Goal: Task Accomplishment & Management: Complete application form

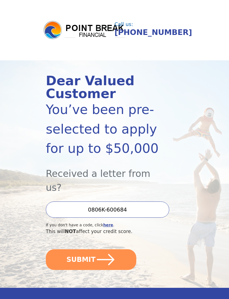
click at [99, 254] on icon "submit" at bounding box center [106, 259] width 18 height 11
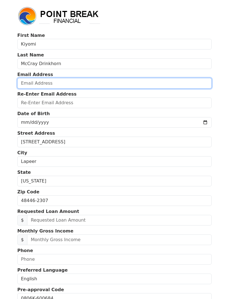
click at [76, 88] on input "email" at bounding box center [114, 83] width 194 height 11
type input "[EMAIL_ADDRESS][DOMAIN_NAME]"
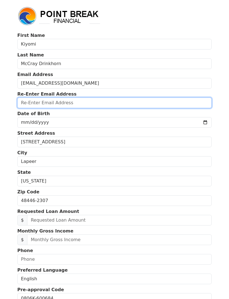
click at [99, 104] on input "email" at bounding box center [114, 102] width 194 height 11
type input "[EMAIL_ADDRESS][DOMAIN_NAME]"
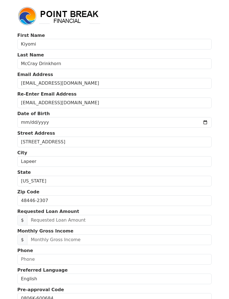
click at [107, 125] on input "date" at bounding box center [114, 122] width 194 height 11
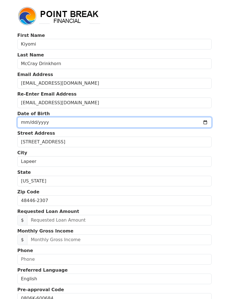
click at [119, 122] on input "[DATE]" at bounding box center [114, 122] width 194 height 11
type input "[DATE]"
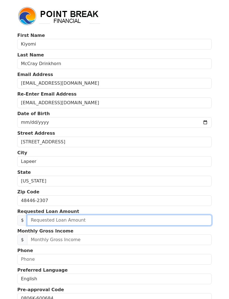
click at [107, 221] on input "text" at bounding box center [119, 220] width 184 height 11
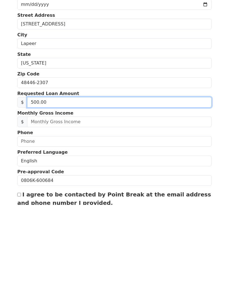
type input "5,000.00"
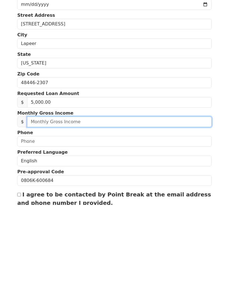
click at [155, 211] on input "text" at bounding box center [119, 216] width 184 height 11
type input "5,904.00"
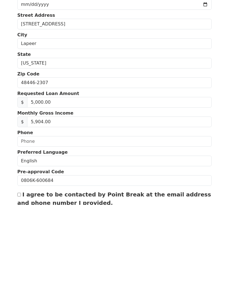
click at [91, 230] on input "text" at bounding box center [114, 235] width 194 height 11
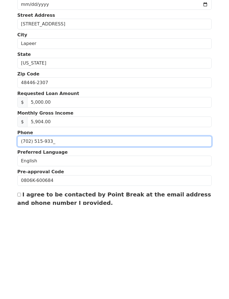
type input "[PHONE_NUMBER]"
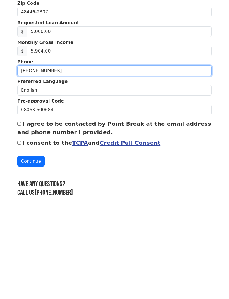
scroll to position [100, 0]
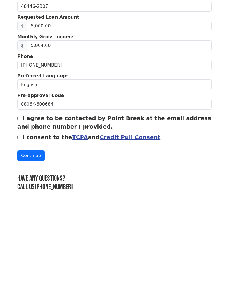
click at [19, 211] on input "I agree to be contacted by Point Break at the email address and phone number I …" at bounding box center [19, 213] width 4 height 4
checkbox input "true"
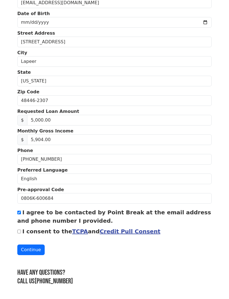
click at [17, 234] on div "First Name [PERSON_NAME] Last Name [PERSON_NAME] Email Address [EMAIL_ADDRESS][…" at bounding box center [114, 99] width 201 height 399
click at [20, 233] on input "I consent to the TCPA and Credit Pull Consent" at bounding box center [19, 232] width 4 height 4
checkbox input "true"
click at [33, 251] on button "Continue" at bounding box center [30, 249] width 27 height 11
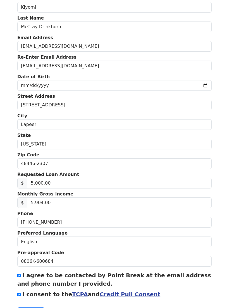
scroll to position [0, 0]
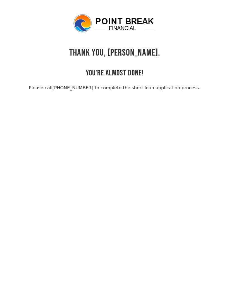
click at [88, 116] on body "THANK YOU, [PERSON_NAME]. YOU'RE ALMOST DONE! Please call [PHONE_NUMBER] to com…" at bounding box center [114, 167] width 229 height 308
